Goal: Task Accomplishment & Management: Complete application form

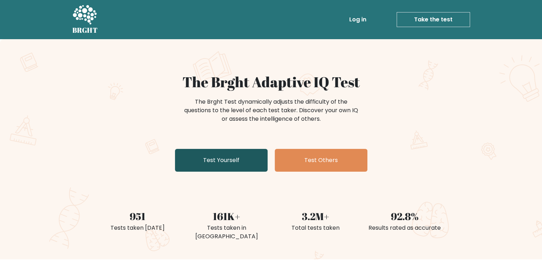
click at [213, 157] on link "Test Yourself" at bounding box center [221, 160] width 93 height 23
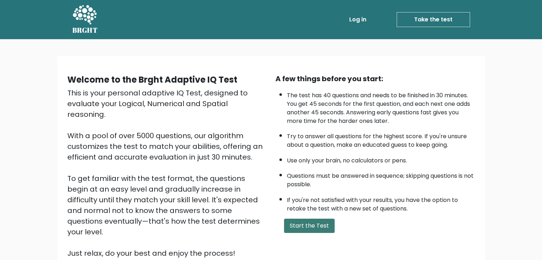
click at [308, 230] on button "Start the Test" at bounding box center [309, 226] width 51 height 14
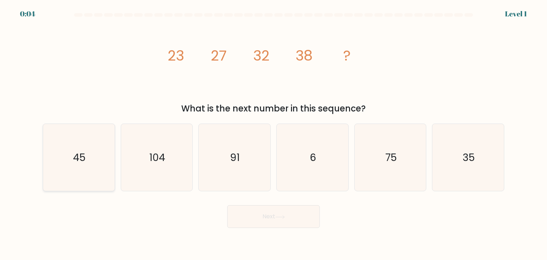
click at [64, 160] on icon "45" at bounding box center [78, 157] width 67 height 67
click at [273, 134] on input "a. 45" at bounding box center [273, 132] width 0 height 4
radio input "true"
click at [240, 221] on button "Next" at bounding box center [273, 216] width 93 height 23
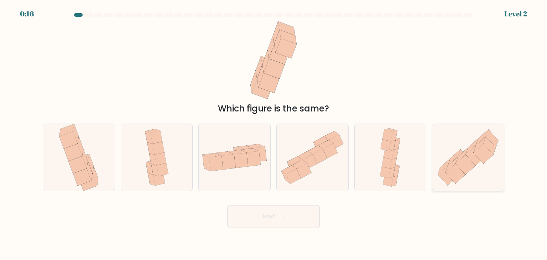
click at [442, 148] on icon at bounding box center [468, 157] width 72 height 63
click at [274, 134] on input "f." at bounding box center [273, 132] width 0 height 4
radio input "true"
drag, startPoint x: 250, startPoint y: 219, endPoint x: 243, endPoint y: 219, distance: 6.4
click at [250, 218] on button "Next" at bounding box center [273, 216] width 93 height 23
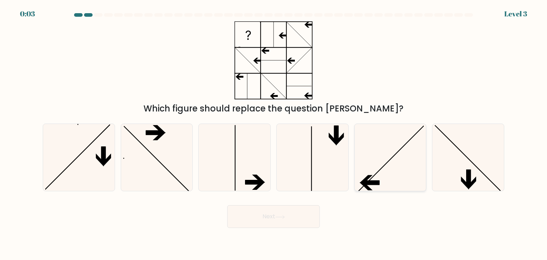
click at [412, 155] on icon at bounding box center [390, 157] width 67 height 67
click at [274, 134] on input "e." at bounding box center [273, 132] width 0 height 4
radio input "true"
click at [319, 215] on button "Next" at bounding box center [273, 216] width 93 height 23
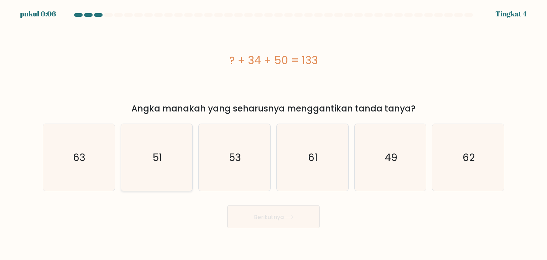
click at [160, 158] on text "51" at bounding box center [157, 157] width 9 height 14
click at [273, 134] on input "B. 51" at bounding box center [273, 132] width 0 height 4
radio input "true"
click at [294, 222] on button "Berikutnya" at bounding box center [273, 216] width 93 height 23
